Goal: Find specific page/section: Find specific page/section

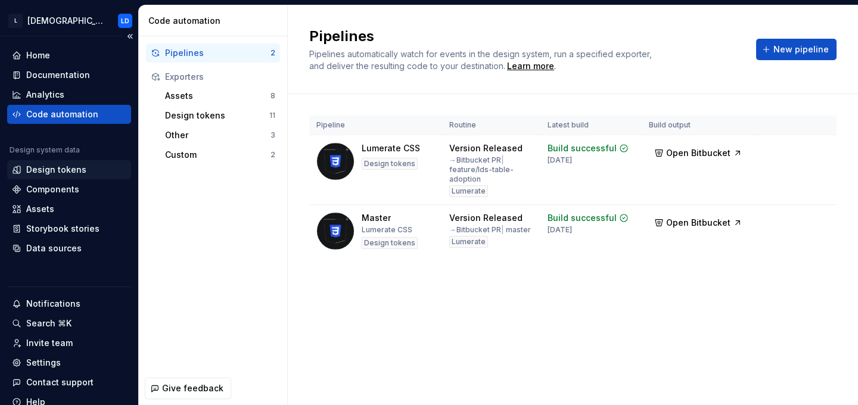
click at [68, 170] on div "Design tokens" at bounding box center [56, 170] width 60 height 12
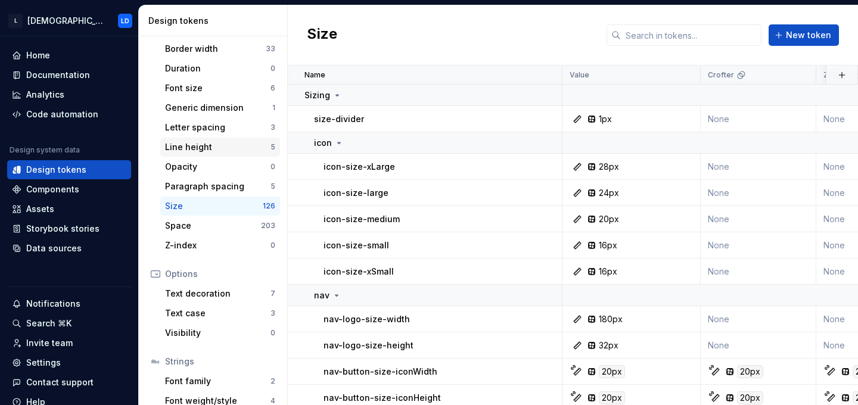
scroll to position [199, 0]
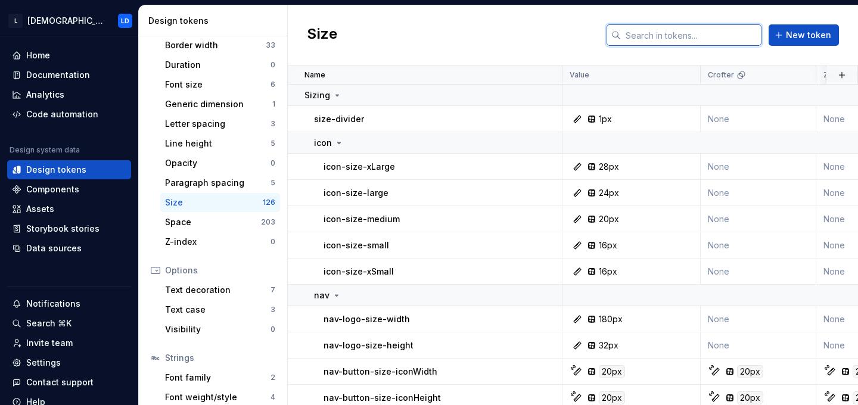
click at [704, 32] on input "text" at bounding box center [691, 34] width 141 height 21
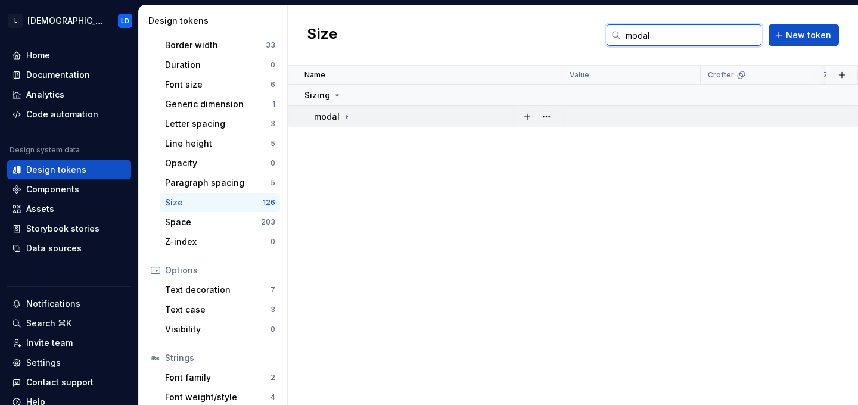
type input "modal"
click at [343, 112] on icon at bounding box center [347, 117] width 10 height 10
